Goal: Task Accomplishment & Management: Use online tool/utility

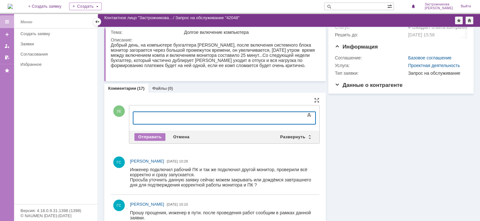
scroll to position [32, 0]
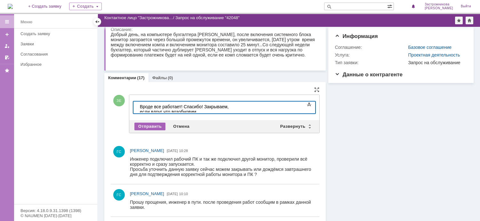
click at [152, 126] on div "Отправить" at bounding box center [149, 127] width 31 height 8
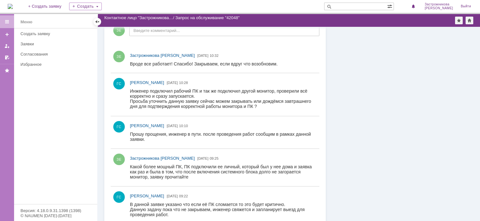
scroll to position [64, 0]
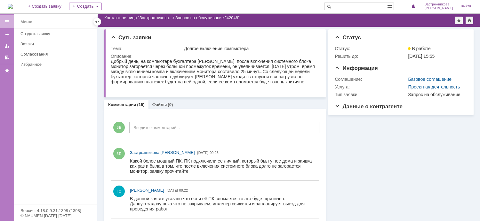
scroll to position [32, 0]
